Goal: Information Seeking & Learning: Learn about a topic

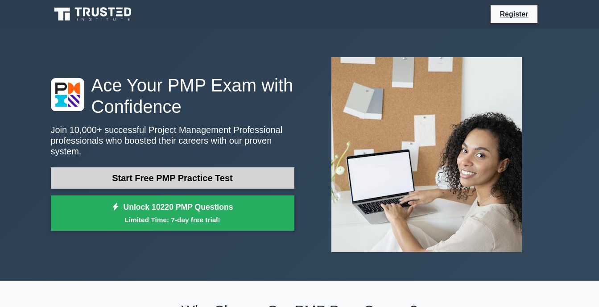
click at [239, 170] on link "Start Free PMP Practice Test" at bounding box center [172, 177] width 243 height 21
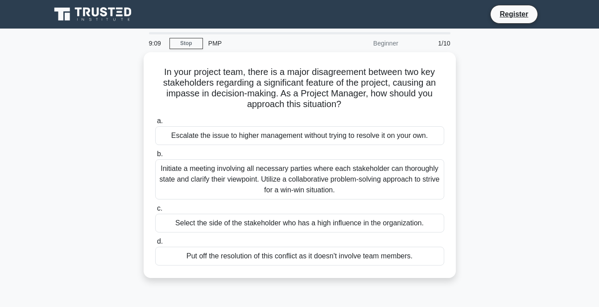
click at [239, 170] on div "Initiate a meeting involving all necessary parties where each stakeholder can t…" at bounding box center [299, 179] width 289 height 40
click at [155, 157] on input "b. Initiate a meeting involving all necessary parties where each stakeholder ca…" at bounding box center [155, 154] width 0 height 6
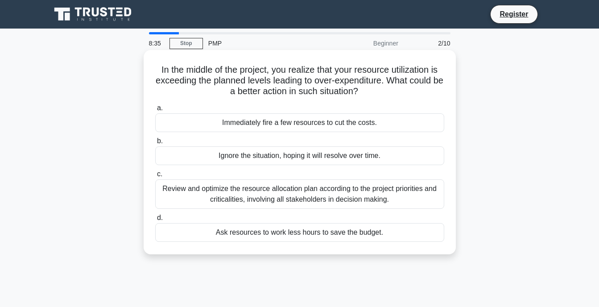
click at [244, 182] on div "Review and optimize the resource allocation plan according to the project prior…" at bounding box center [299, 193] width 289 height 29
click at [155, 177] on input "c. Review and optimize the resource allocation plan according to the project pr…" at bounding box center [155, 174] width 0 height 6
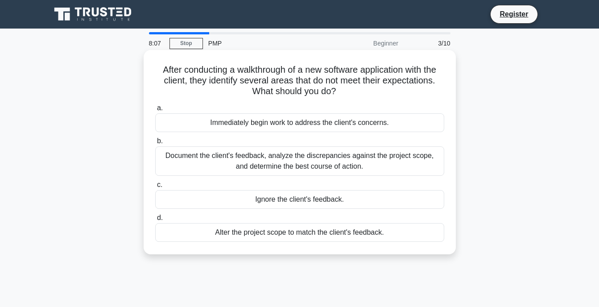
click at [249, 164] on div "Document the client's feedback, analyze the discrepancies against the project s…" at bounding box center [299, 160] width 289 height 29
click at [155, 144] on input "b. Document the client's feedback, analyze the discrepancies against the projec…" at bounding box center [155, 141] width 0 height 6
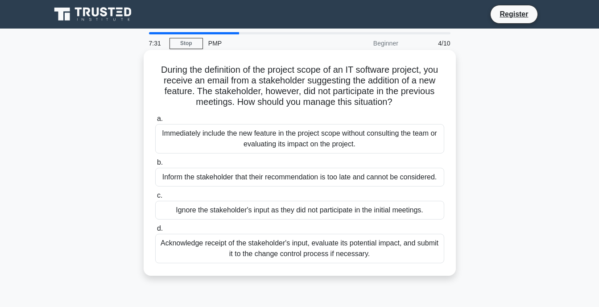
click at [283, 247] on div "Acknowledge receipt of the stakeholder's input, evaluate its potential impact, …" at bounding box center [299, 248] width 289 height 29
click at [155, 231] on input "d. Acknowledge receipt of the stakeholder's input, evaluate its potential impac…" at bounding box center [155, 229] width 0 height 6
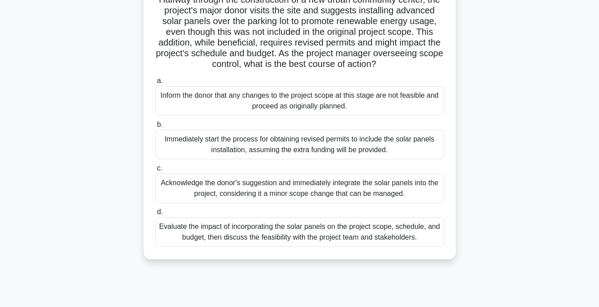
scroll to position [73, 0]
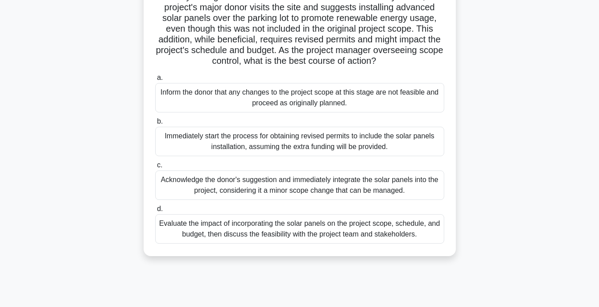
click at [283, 240] on div "Evaluate the impact of incorporating the solar panels on the project scope, sch…" at bounding box center [299, 228] width 289 height 29
click at [155, 212] on input "d. Evaluate the impact of incorporating the solar panels on the project scope, …" at bounding box center [155, 209] width 0 height 6
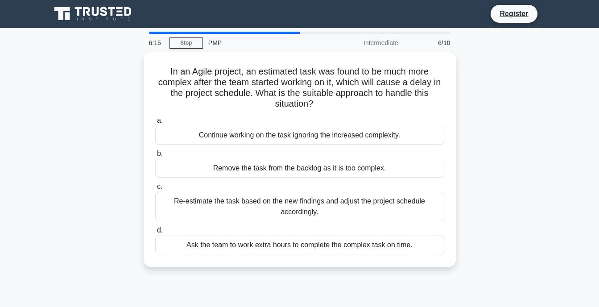
scroll to position [0, 0]
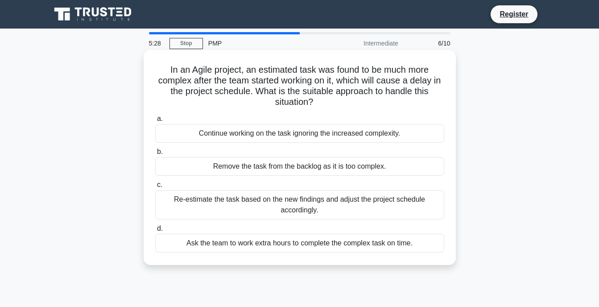
click at [310, 200] on div "Re-estimate the task based on the new findings and adjust the project schedule …" at bounding box center [299, 204] width 289 height 29
click at [155, 188] on input "c. Re-estimate the task based on the new findings and adjust the project schedu…" at bounding box center [155, 185] width 0 height 6
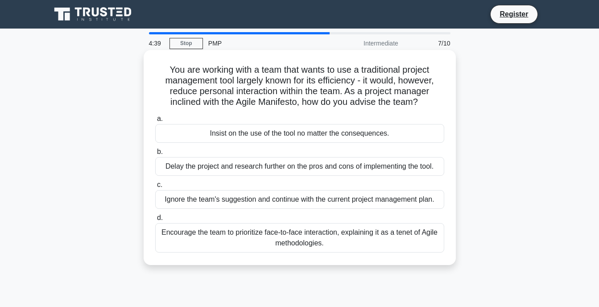
click at [329, 240] on div "Encourage the team to prioritize face-to-face interaction, explaining it as a t…" at bounding box center [299, 237] width 289 height 29
click at [155, 221] on input "d. Encourage the team to prioritize face-to-face interaction, explaining it as …" at bounding box center [155, 218] width 0 height 6
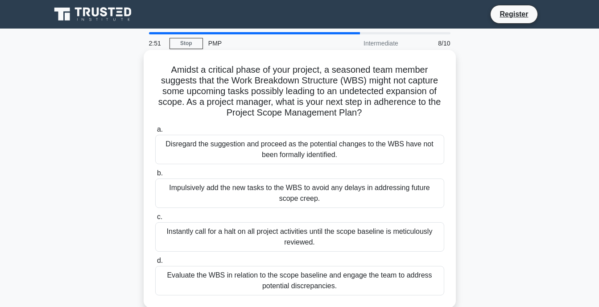
click at [352, 196] on div "Impulsively add the new tasks to the WBS to avoid any delays in addressing futu…" at bounding box center [299, 192] width 289 height 29
click at [155, 176] on input "b. Impulsively add the new tasks to the WBS to avoid any delays in addressing f…" at bounding box center [155, 173] width 0 height 6
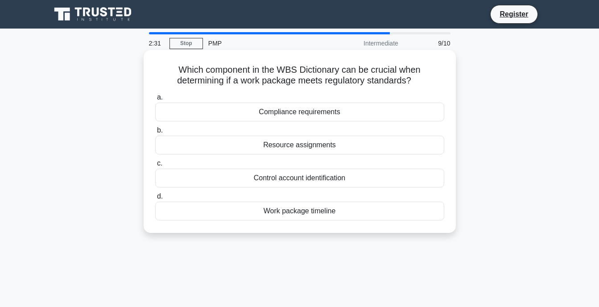
click at [353, 114] on div "Compliance requirements" at bounding box center [299, 112] width 289 height 19
click at [155, 100] on input "a. Compliance requirements" at bounding box center [155, 98] width 0 height 6
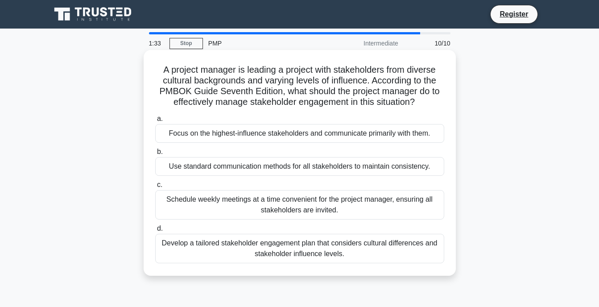
click at [295, 164] on div "Use standard communication methods for all stakeholders to maintain consistency." at bounding box center [299, 166] width 289 height 19
click at [155, 155] on input "b. Use standard communication methods for all stakeholders to maintain consiste…" at bounding box center [155, 152] width 0 height 6
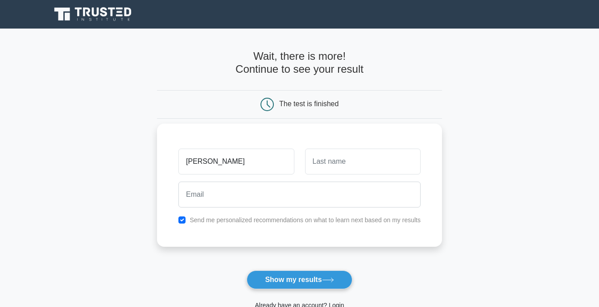
type input "[PERSON_NAME]"
click at [323, 164] on input "text" at bounding box center [362, 161] width 115 height 26
type input "ampadu"
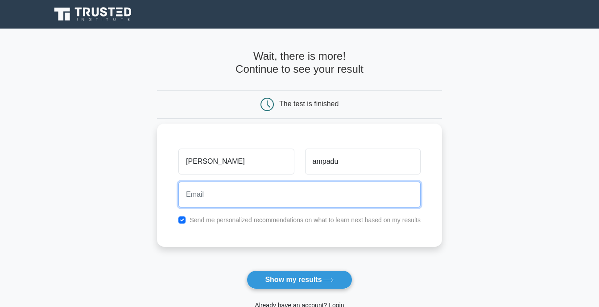
click at [277, 181] on input "email" at bounding box center [299, 194] width 242 height 26
type input "[EMAIL_ADDRESS][DOMAIN_NAME]"
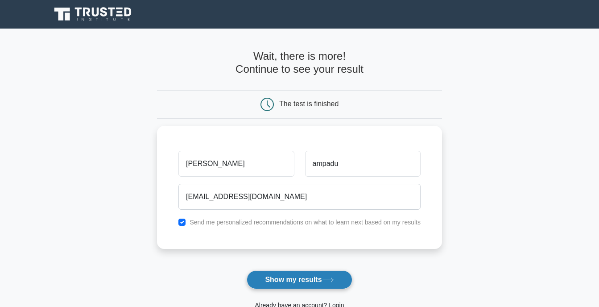
click at [313, 279] on button "Show my results" at bounding box center [299, 279] width 105 height 19
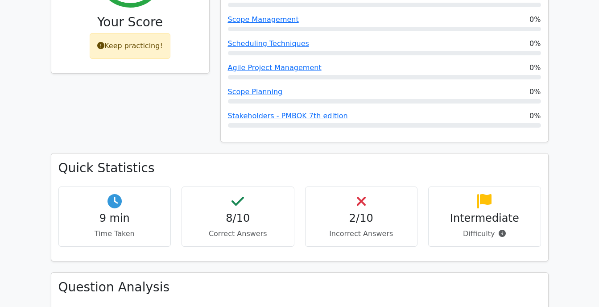
scroll to position [473, 0]
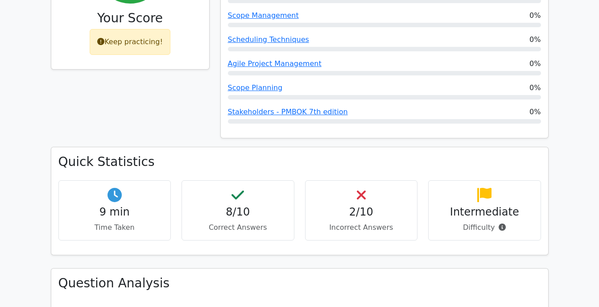
click at [363, 222] on p "Incorrect Answers" at bounding box center [362, 227] width 98 height 11
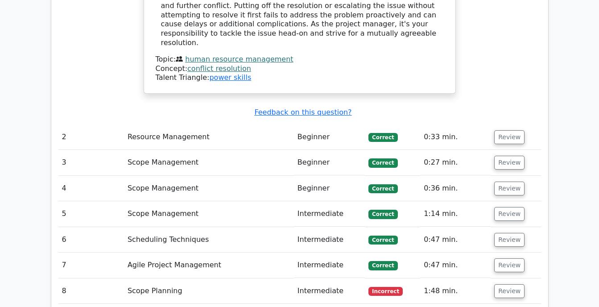
scroll to position [1169, 0]
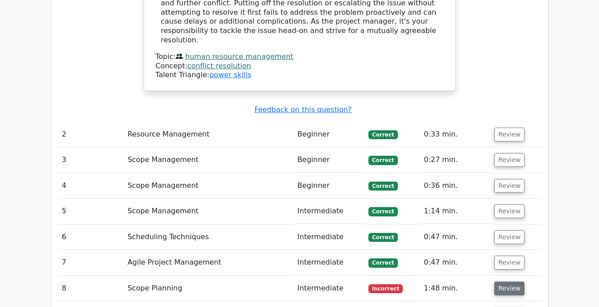
click at [505, 281] on button "Review" at bounding box center [509, 288] width 30 height 14
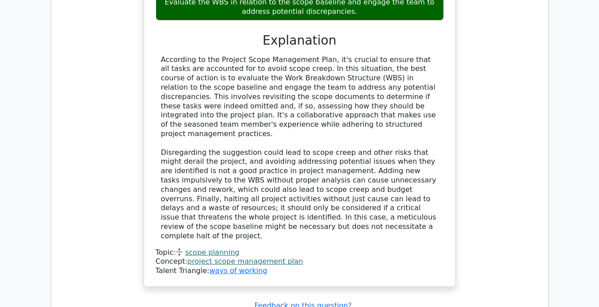
scroll to position [1692, 0]
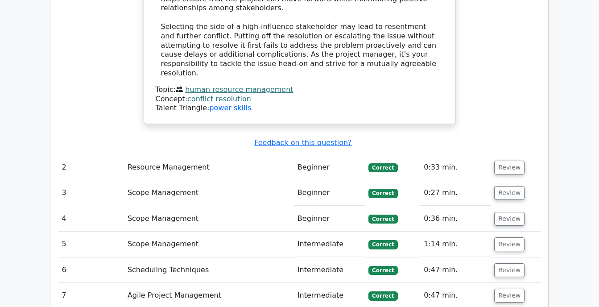
scroll to position [1135, 0]
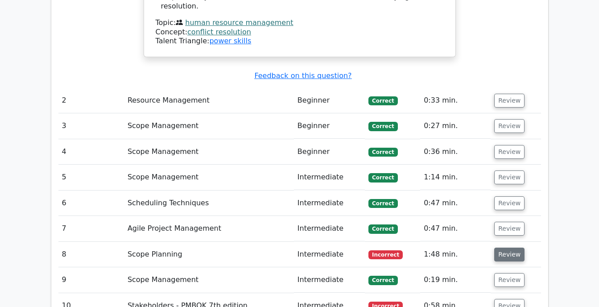
scroll to position [1209, 0]
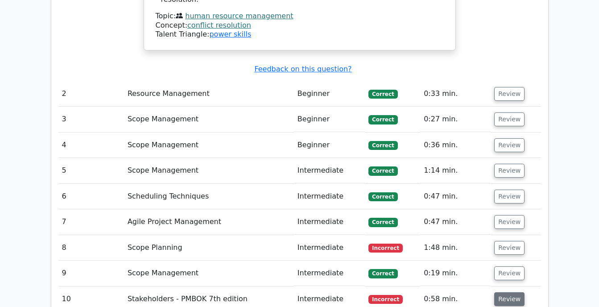
click at [511, 292] on button "Review" at bounding box center [509, 299] width 30 height 14
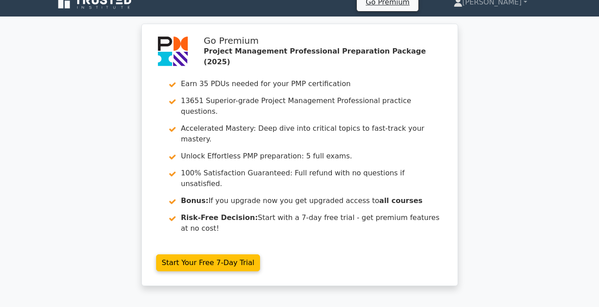
scroll to position [0, 0]
